Goal: Information Seeking & Learning: Learn about a topic

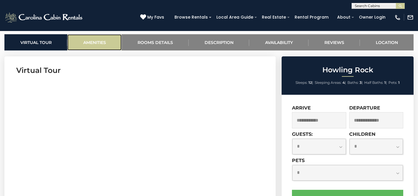
click at [98, 43] on link "Amenities" at bounding box center [94, 42] width 54 height 16
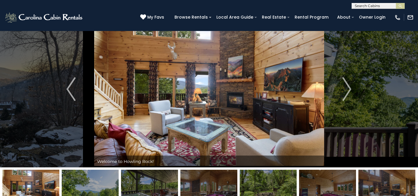
scroll to position [9, 0]
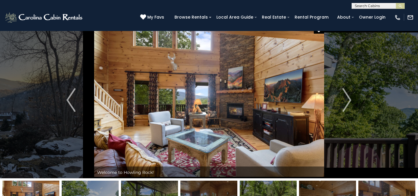
click at [288, 111] on img at bounding box center [209, 100] width 230 height 156
click at [347, 97] on img "Next" at bounding box center [346, 100] width 9 height 24
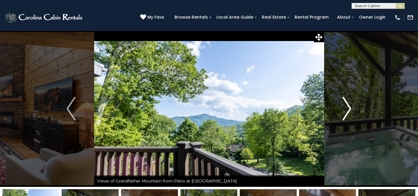
scroll to position [0, 0]
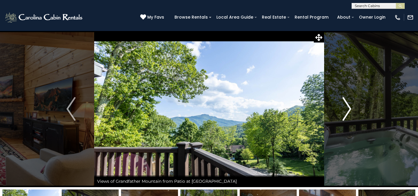
click at [348, 103] on img "Next" at bounding box center [346, 109] width 9 height 24
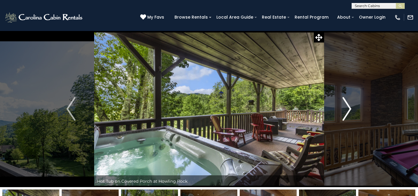
click at [347, 108] on img "Next" at bounding box center [346, 109] width 9 height 24
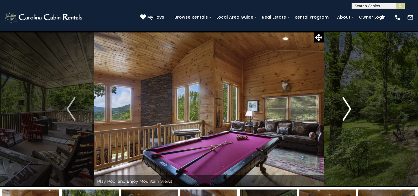
click at [347, 108] on img "Next" at bounding box center [346, 109] width 9 height 24
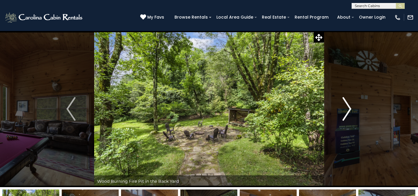
click at [346, 115] on img "Next" at bounding box center [346, 109] width 9 height 24
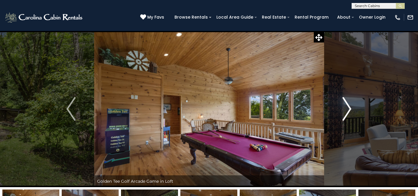
click at [346, 115] on img "Next" at bounding box center [346, 109] width 9 height 24
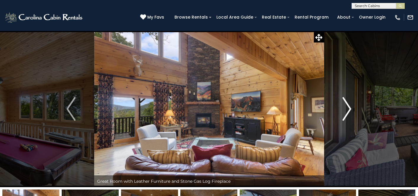
click at [346, 115] on img "Next" at bounding box center [346, 109] width 9 height 24
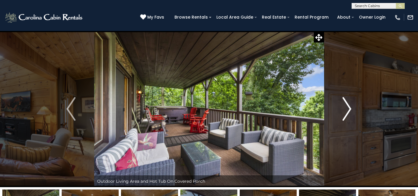
click at [346, 115] on img "Next" at bounding box center [346, 109] width 9 height 24
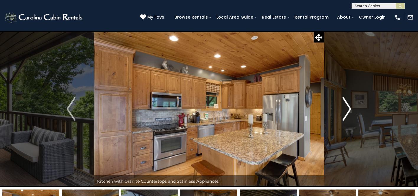
click at [346, 115] on img "Next" at bounding box center [346, 109] width 9 height 24
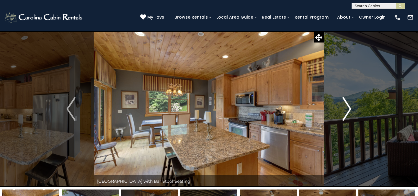
click at [346, 115] on img "Next" at bounding box center [346, 109] width 9 height 24
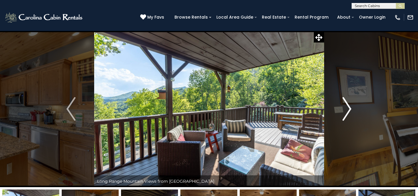
click at [346, 115] on img "Next" at bounding box center [346, 109] width 9 height 24
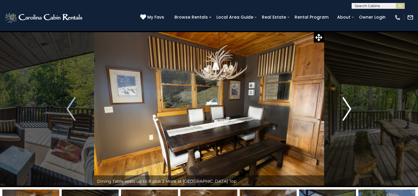
click at [346, 115] on img "Next" at bounding box center [346, 109] width 9 height 24
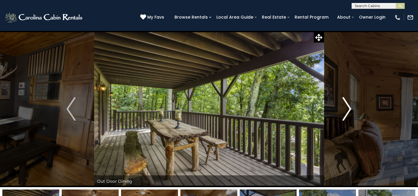
click at [346, 115] on img "Next" at bounding box center [346, 109] width 9 height 24
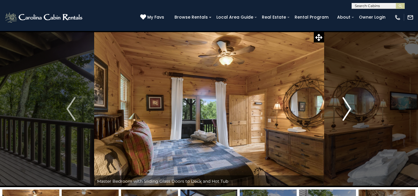
click at [346, 115] on img "Next" at bounding box center [346, 109] width 9 height 24
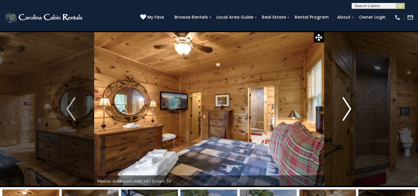
click at [346, 115] on img "Next" at bounding box center [346, 109] width 9 height 24
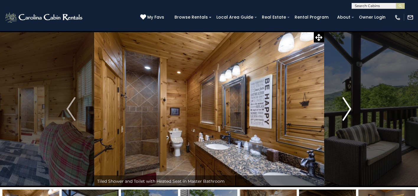
click at [346, 115] on img "Next" at bounding box center [346, 109] width 9 height 24
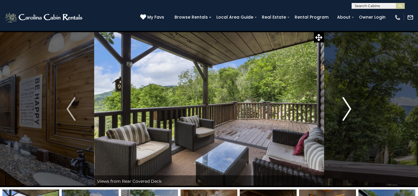
click at [346, 115] on img "Next" at bounding box center [346, 109] width 9 height 24
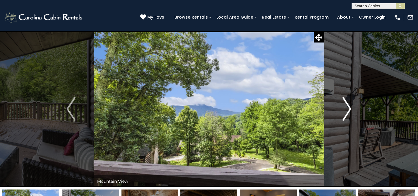
click at [346, 115] on img "Next" at bounding box center [346, 109] width 9 height 24
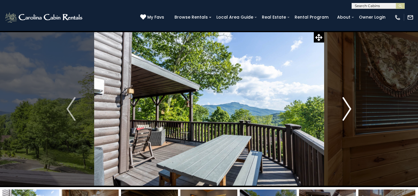
click at [346, 115] on img "Next" at bounding box center [346, 109] width 9 height 24
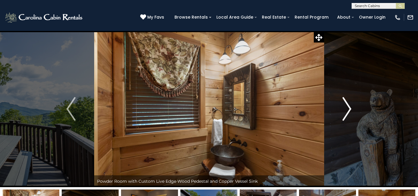
click at [346, 115] on img "Next" at bounding box center [346, 109] width 9 height 24
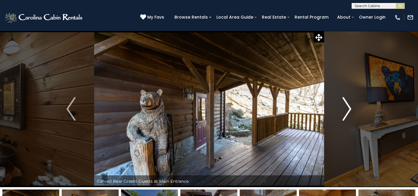
click at [346, 115] on img "Next" at bounding box center [346, 109] width 9 height 24
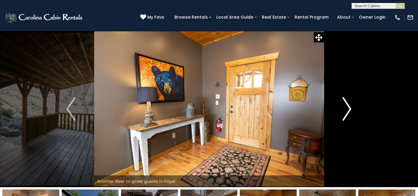
click at [346, 115] on img "Next" at bounding box center [346, 109] width 9 height 24
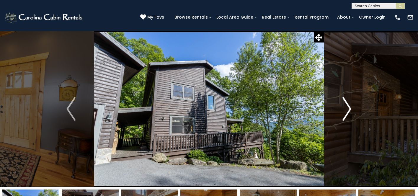
click at [346, 115] on img "Next" at bounding box center [346, 109] width 9 height 24
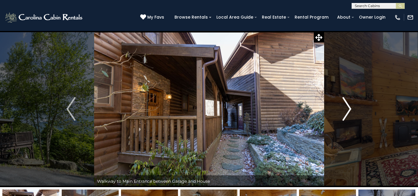
click at [346, 115] on img "Next" at bounding box center [346, 109] width 9 height 24
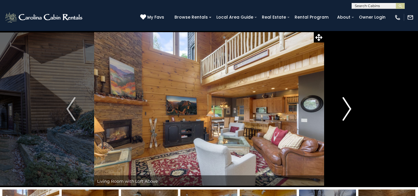
click at [346, 115] on img "Next" at bounding box center [346, 109] width 9 height 24
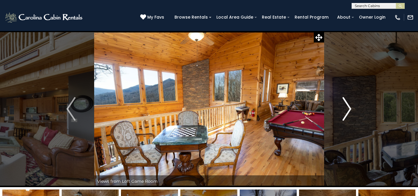
click at [346, 115] on img "Next" at bounding box center [346, 109] width 9 height 24
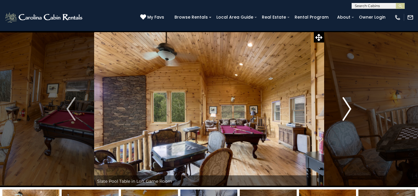
click at [346, 115] on img "Next" at bounding box center [346, 109] width 9 height 24
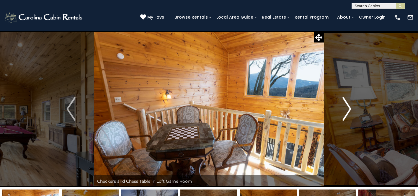
click at [346, 115] on img "Next" at bounding box center [346, 109] width 9 height 24
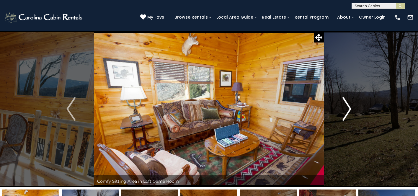
click at [350, 109] on img "Next" at bounding box center [346, 109] width 9 height 24
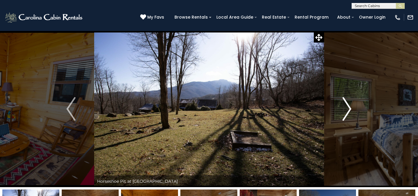
click at [350, 109] on img "Next" at bounding box center [346, 109] width 9 height 24
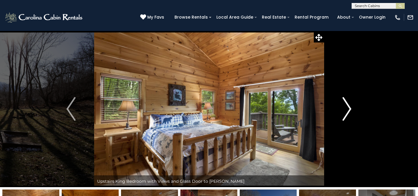
click at [350, 109] on img "Next" at bounding box center [346, 109] width 9 height 24
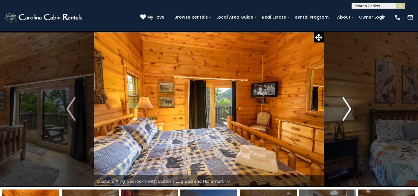
click at [350, 109] on img "Next" at bounding box center [346, 109] width 9 height 24
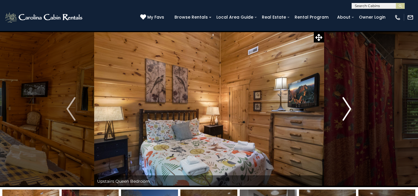
click at [350, 109] on img "Next" at bounding box center [346, 109] width 9 height 24
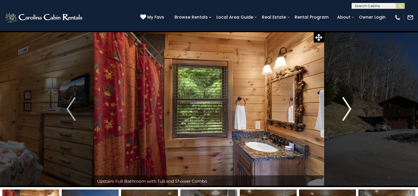
click at [350, 109] on img "Next" at bounding box center [346, 109] width 9 height 24
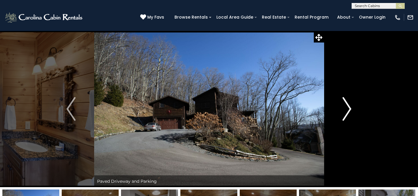
click at [350, 109] on img "Next" at bounding box center [346, 109] width 9 height 24
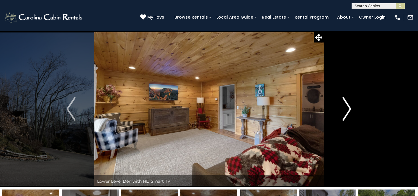
click at [350, 109] on img "Next" at bounding box center [346, 109] width 9 height 24
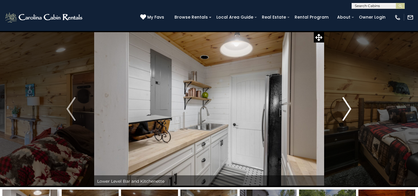
click at [350, 109] on img "Next" at bounding box center [346, 109] width 9 height 24
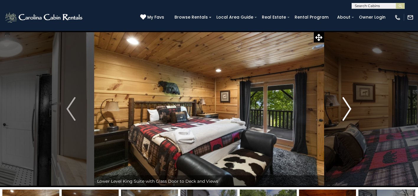
click at [350, 109] on img "Next" at bounding box center [346, 109] width 9 height 24
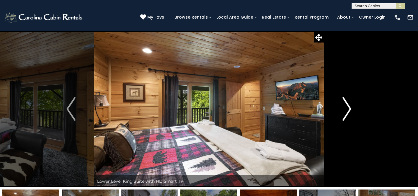
click at [350, 109] on img "Next" at bounding box center [346, 109] width 9 height 24
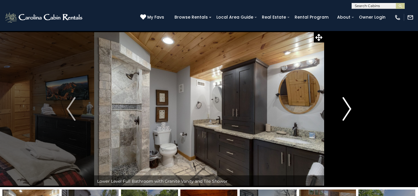
click at [350, 109] on img "Next" at bounding box center [346, 109] width 9 height 24
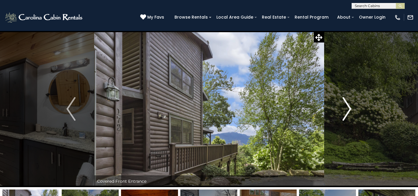
click at [350, 109] on img "Next" at bounding box center [346, 109] width 9 height 24
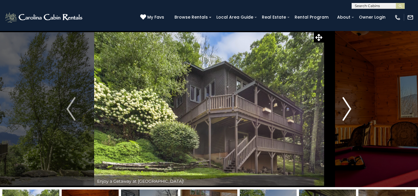
click at [350, 109] on img "Next" at bounding box center [346, 109] width 9 height 24
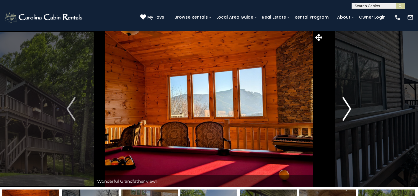
click at [350, 109] on img "Next" at bounding box center [346, 109] width 9 height 24
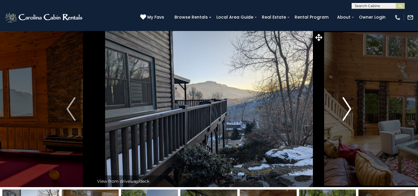
click at [350, 109] on img "Next" at bounding box center [346, 109] width 9 height 24
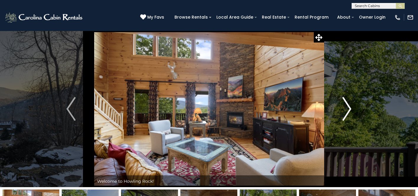
click at [350, 109] on img "Next" at bounding box center [346, 109] width 9 height 24
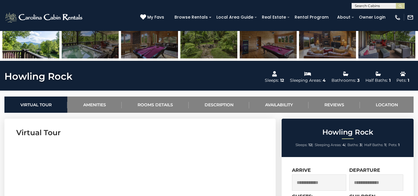
scroll to position [169, 0]
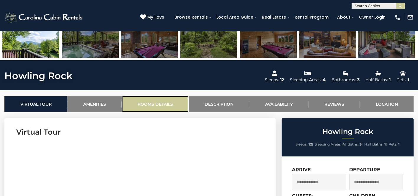
click at [167, 103] on link "Rooms Details" at bounding box center [155, 104] width 67 height 16
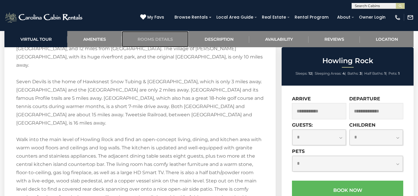
scroll to position [968, 0]
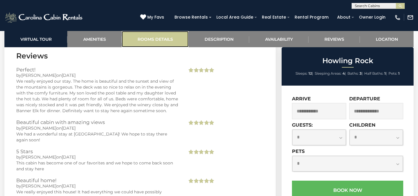
click at [154, 42] on link "Rooms Details" at bounding box center [155, 39] width 67 height 16
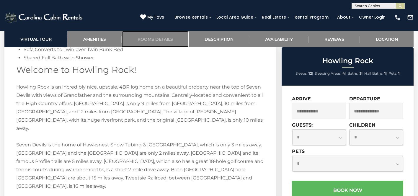
scroll to position [907, 0]
